Goal: Task Accomplishment & Management: Manage account settings

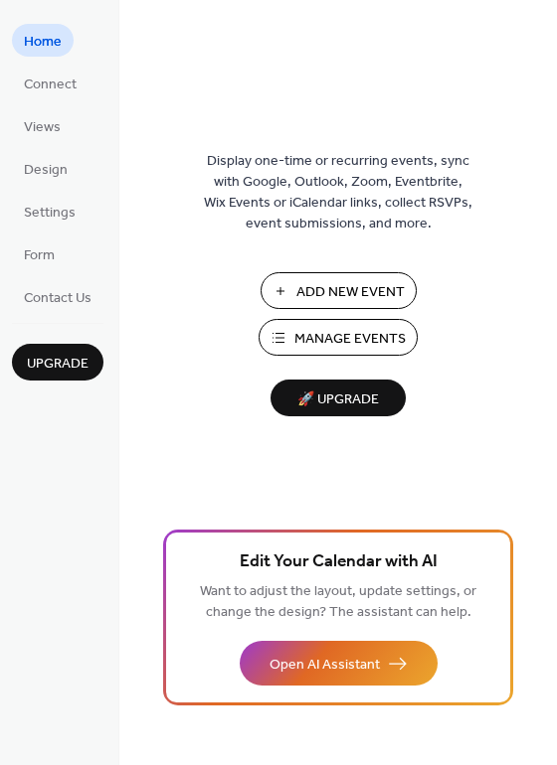
click at [343, 330] on span "Manage Events" at bounding box center [349, 339] width 111 height 21
click at [33, 166] on span "Design" at bounding box center [46, 170] width 44 height 21
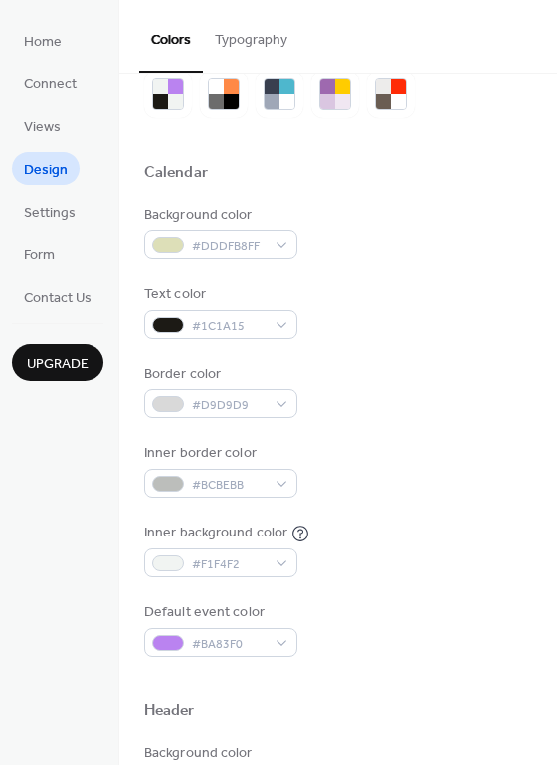
scroll to position [76, 0]
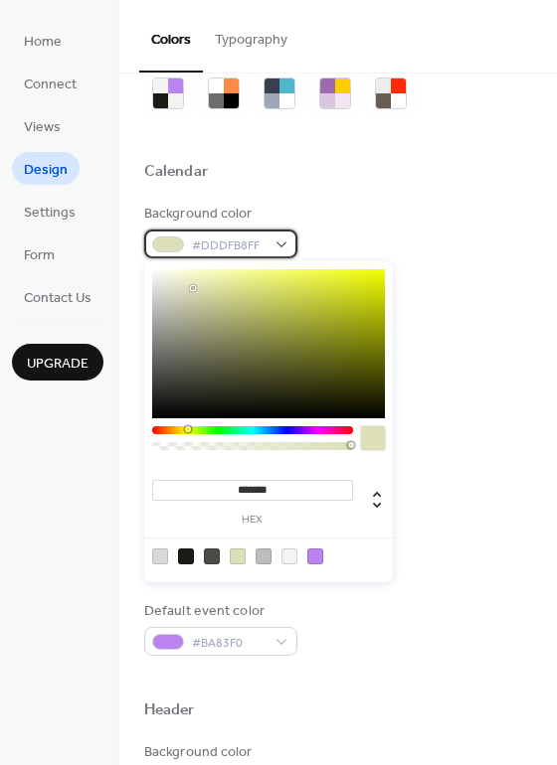
click at [280, 246] on div "#DDDFB8FF" at bounding box center [220, 244] width 153 height 29
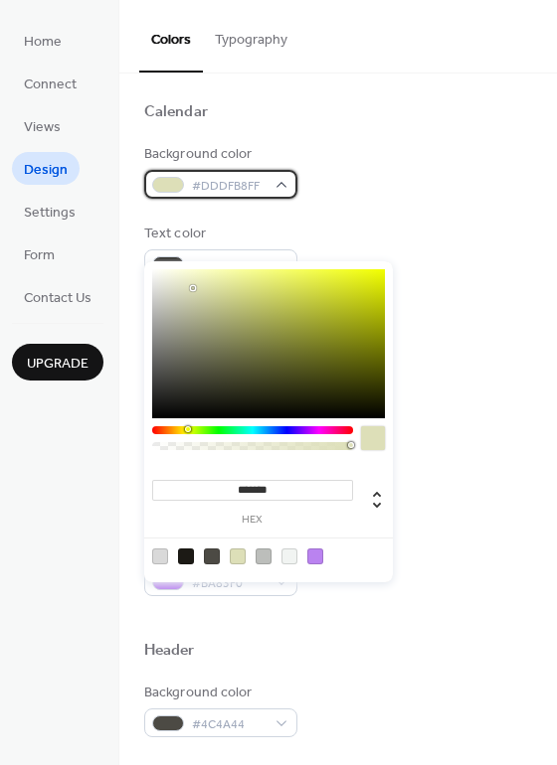
scroll to position [135, 0]
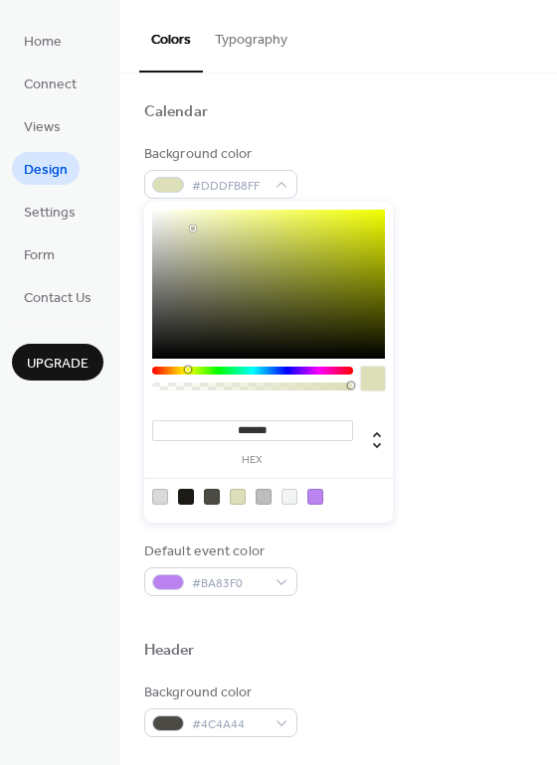
click at [263, 493] on div at bounding box center [263, 497] width 16 height 16
type input "*******"
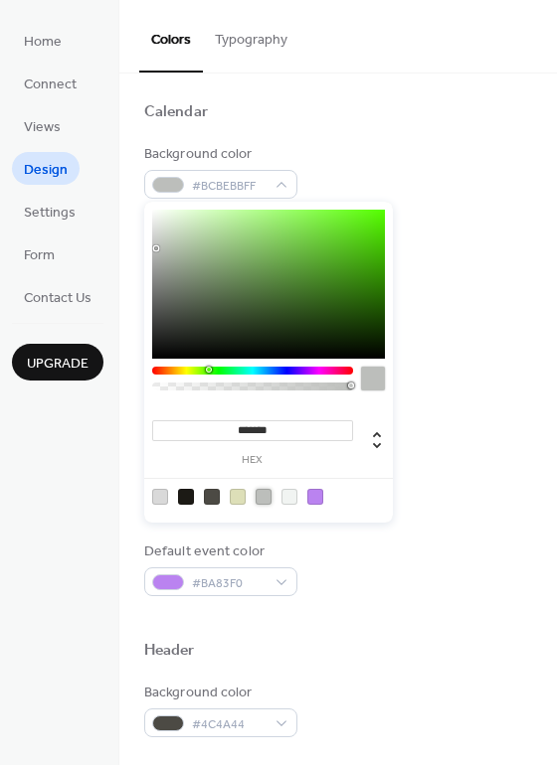
click at [263, 493] on div at bounding box center [263, 497] width 16 height 16
click at [259, 491] on div at bounding box center [263, 497] width 16 height 16
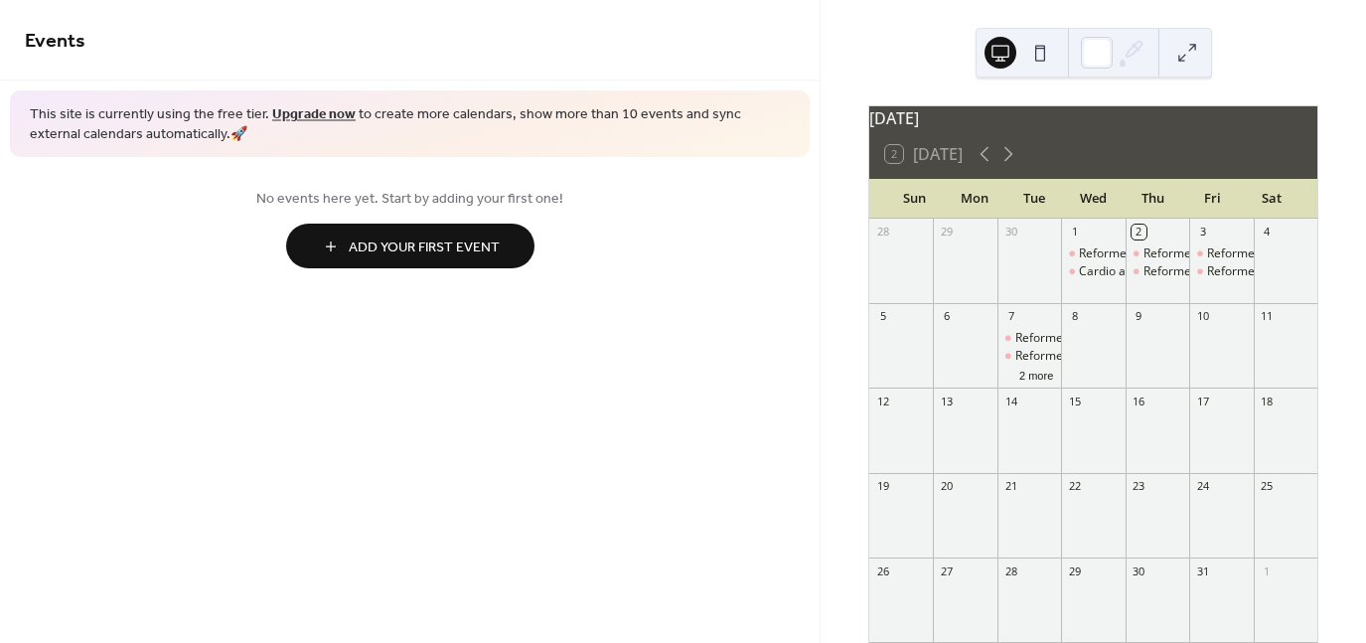
click at [1036, 57] on button at bounding box center [1041, 53] width 32 height 32
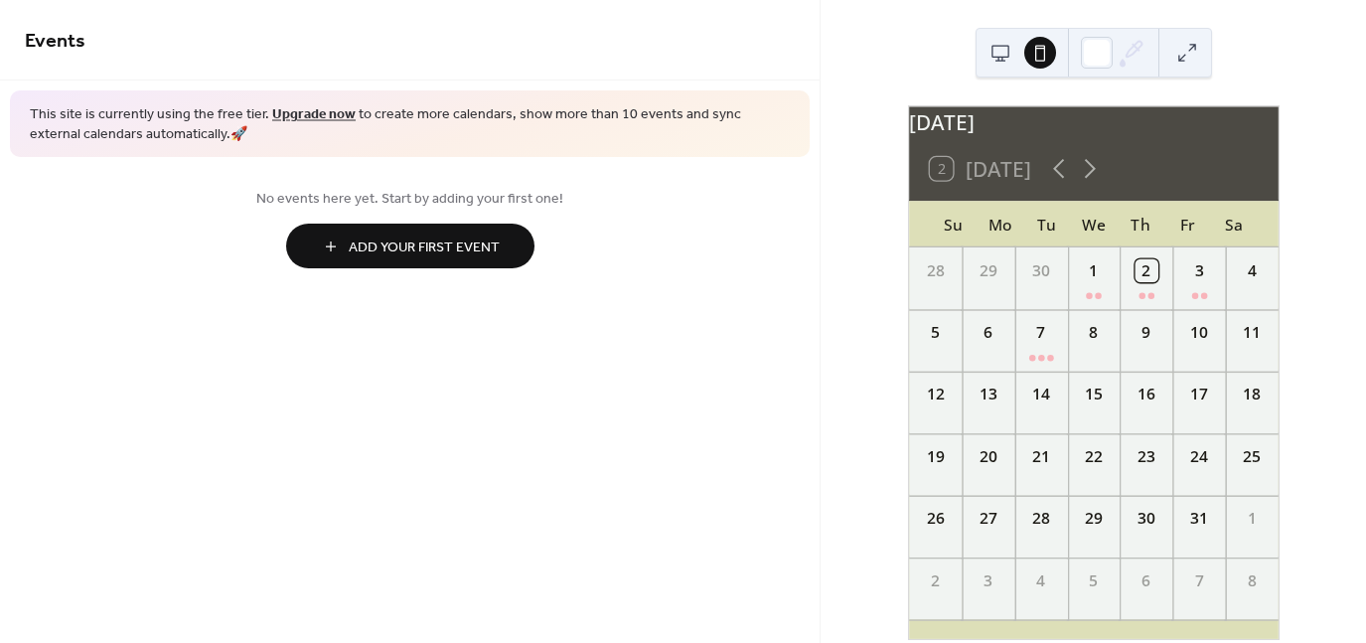
click at [992, 55] on button at bounding box center [1001, 53] width 32 height 32
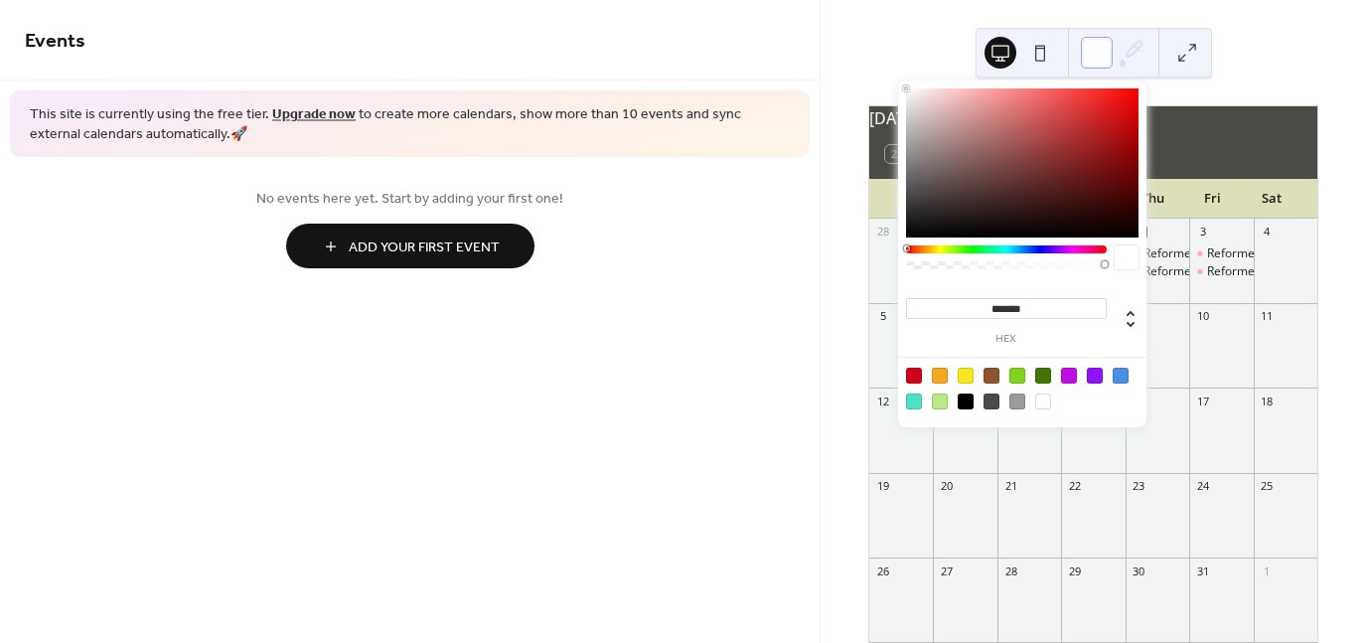
click at [1101, 49] on div at bounding box center [1097, 53] width 32 height 32
click at [937, 396] on div at bounding box center [940, 402] width 16 height 16
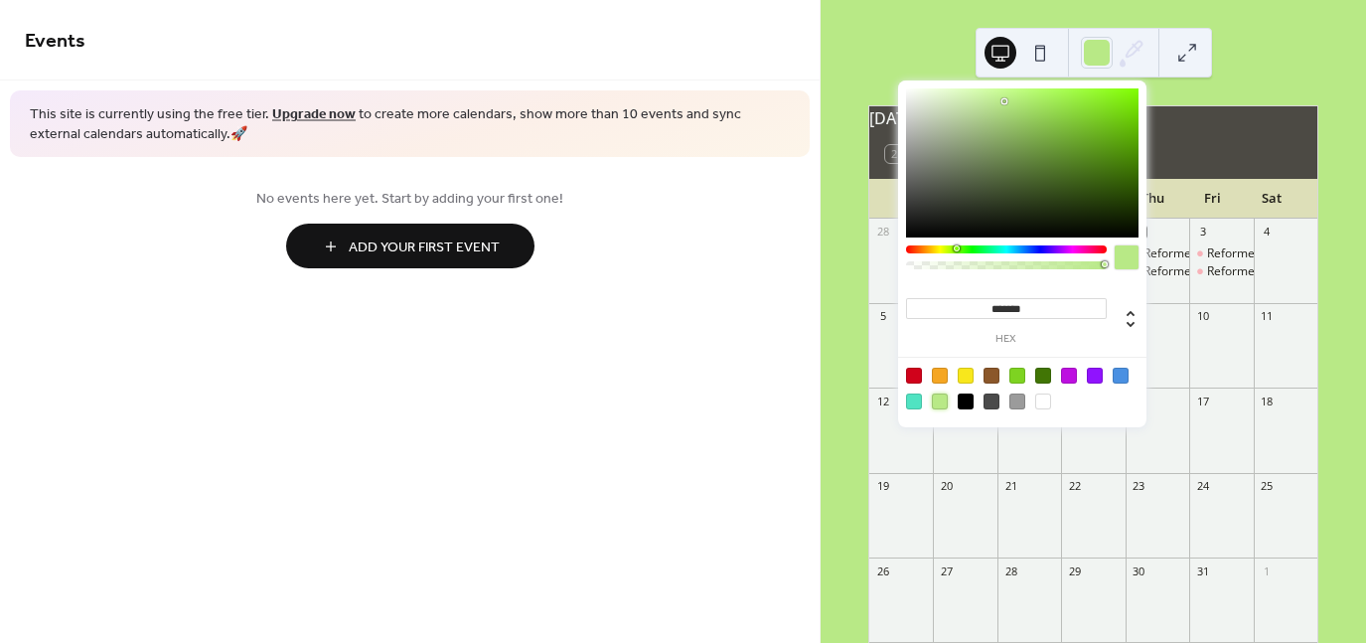
click at [1043, 396] on div at bounding box center [1044, 402] width 16 height 16
type input "*******"
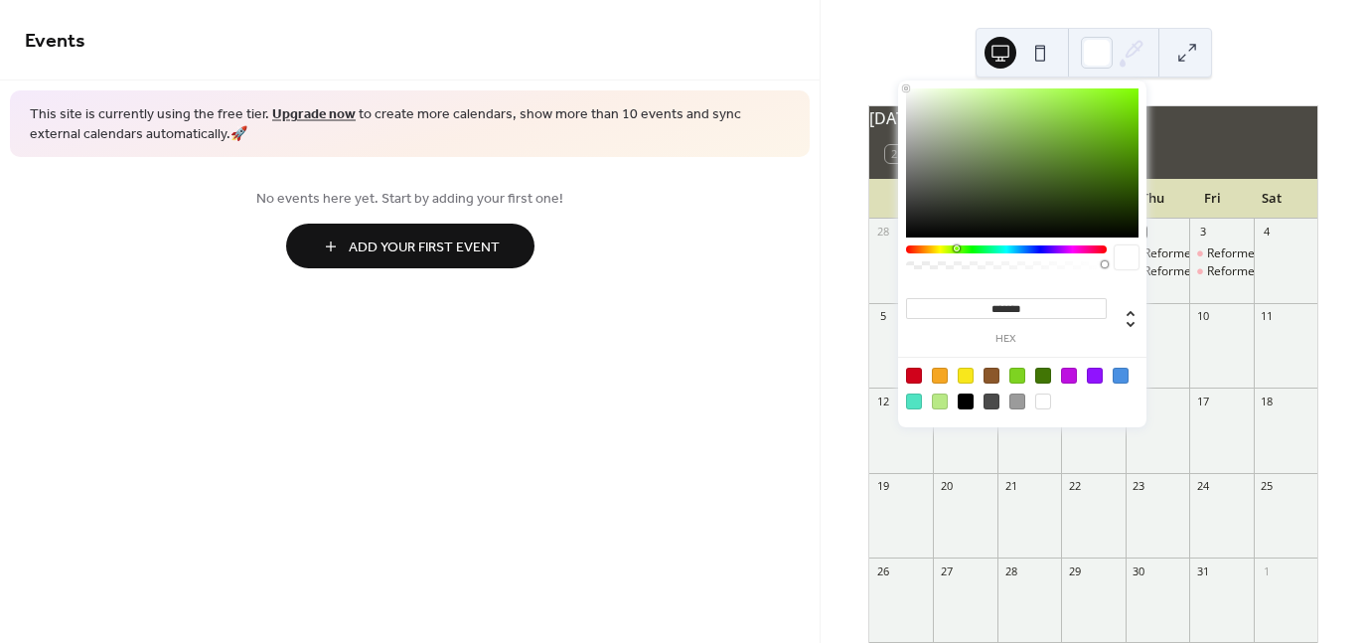
click at [775, 403] on div "Events This site is currently using the free tier. Upgrade now to create more c…" at bounding box center [410, 321] width 820 height 643
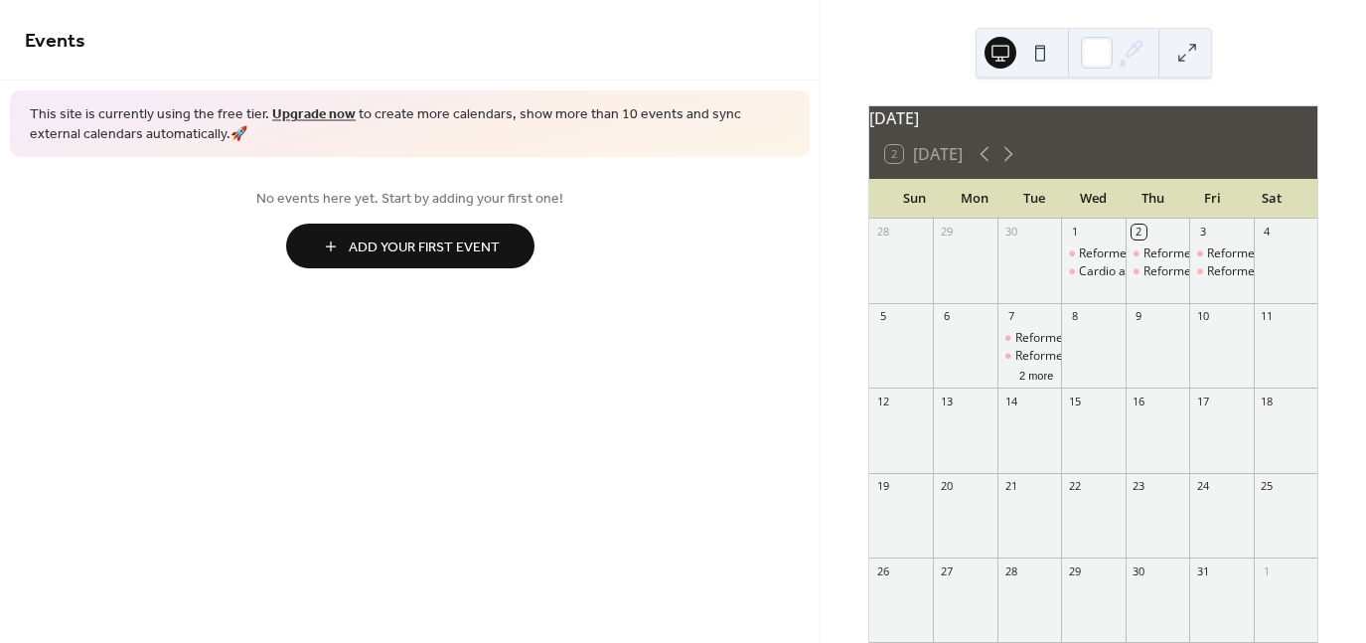
click at [946, 200] on div "Mon" at bounding box center [975, 199] width 60 height 40
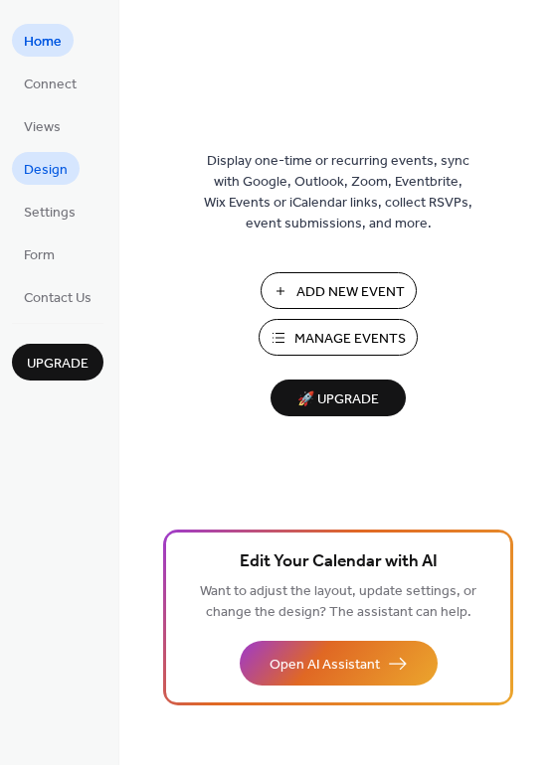
click at [51, 172] on span "Design" at bounding box center [46, 170] width 44 height 21
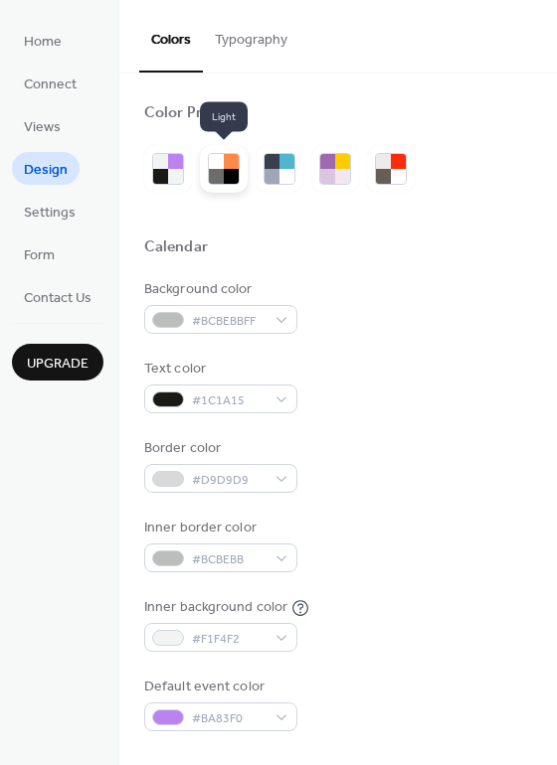
click at [223, 172] on div at bounding box center [216, 176] width 15 height 15
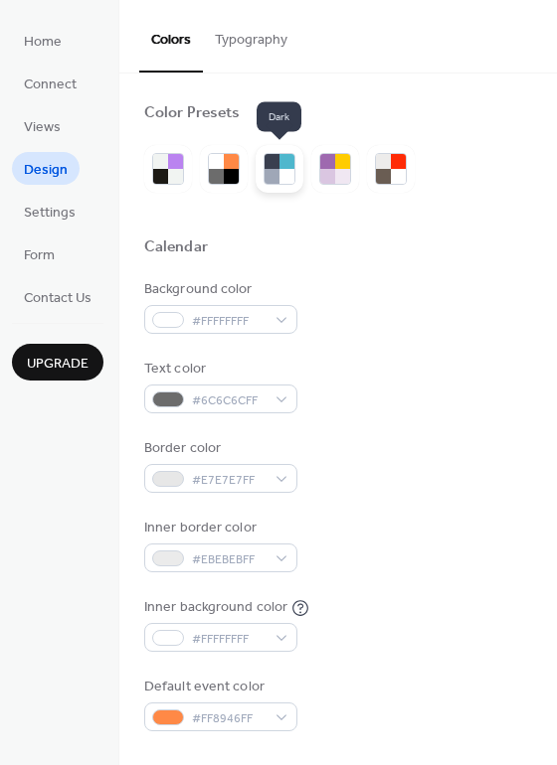
click at [273, 170] on div at bounding box center [271, 176] width 15 height 15
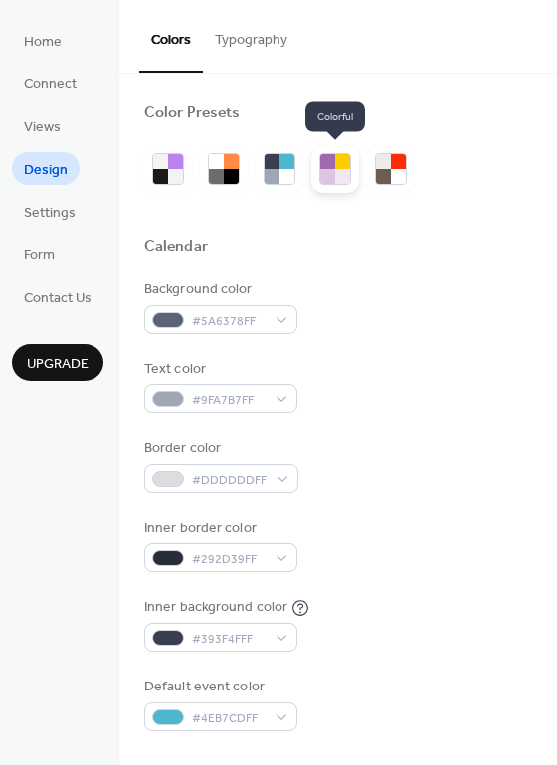
click at [332, 171] on div at bounding box center [327, 176] width 15 height 15
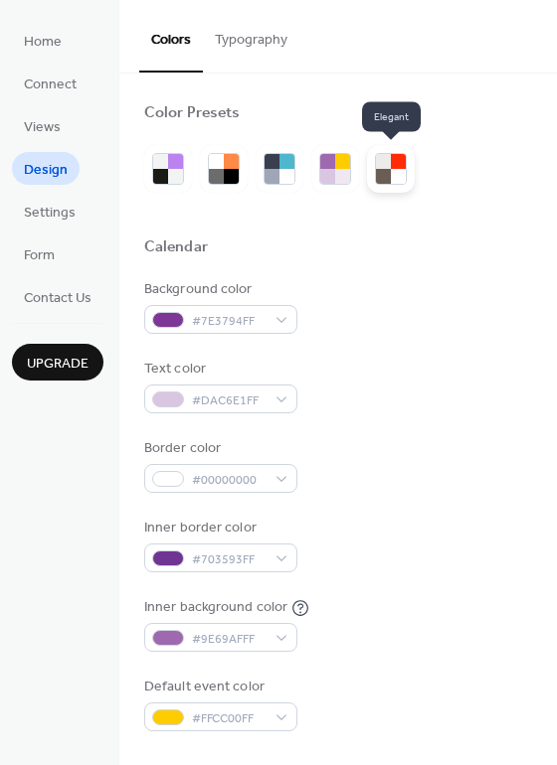
click at [386, 172] on div at bounding box center [383, 176] width 15 height 15
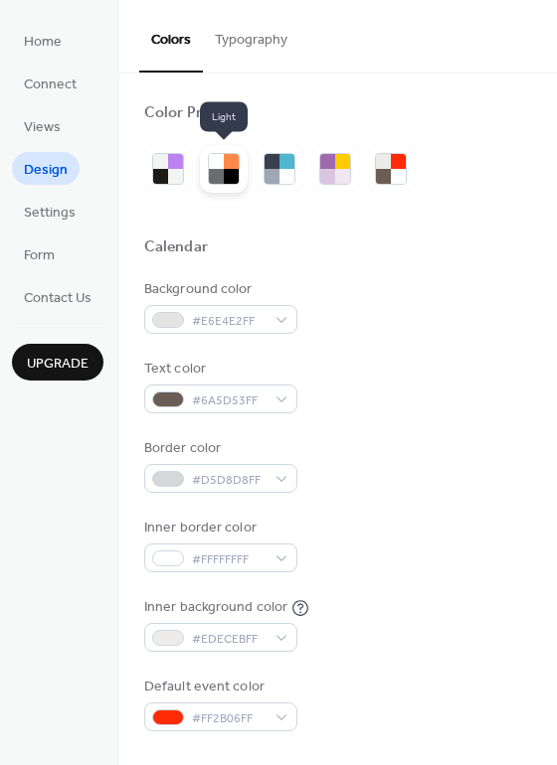
click at [227, 161] on div at bounding box center [231, 161] width 15 height 15
